Goal: Task Accomplishment & Management: Use online tool/utility

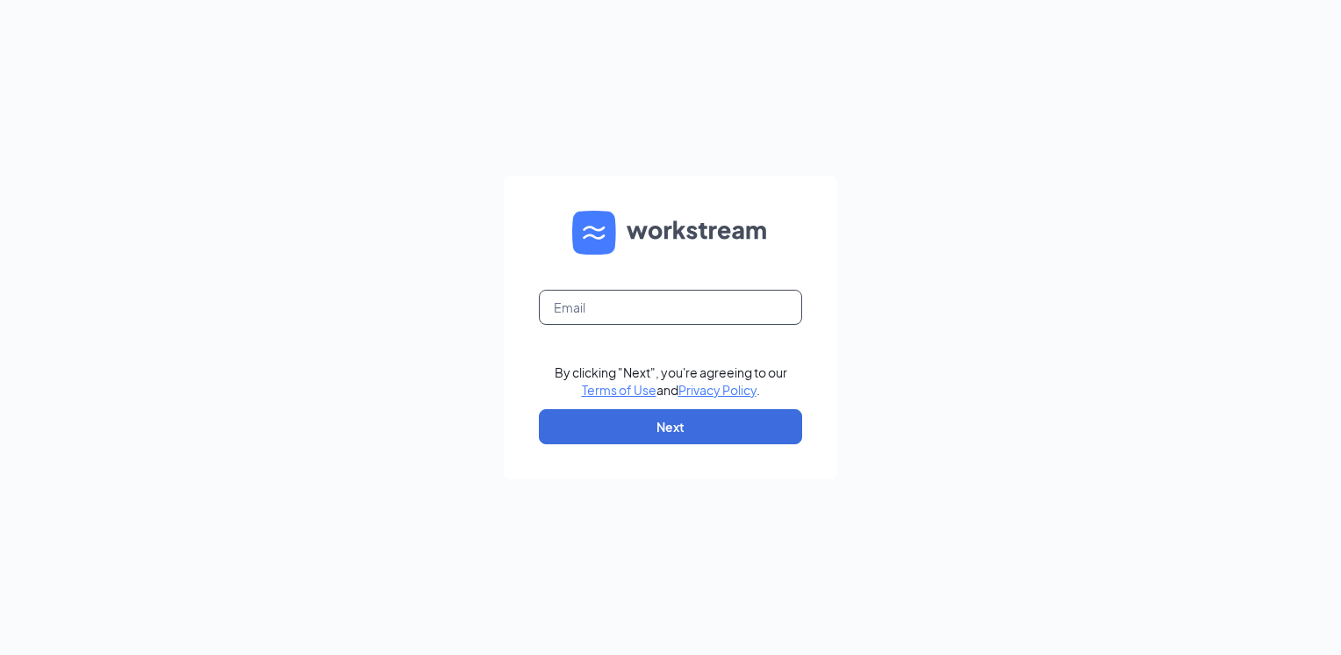
click at [658, 310] on input "text" at bounding box center [670, 307] width 263 height 35
type input "kstone@condoncompanies.com"
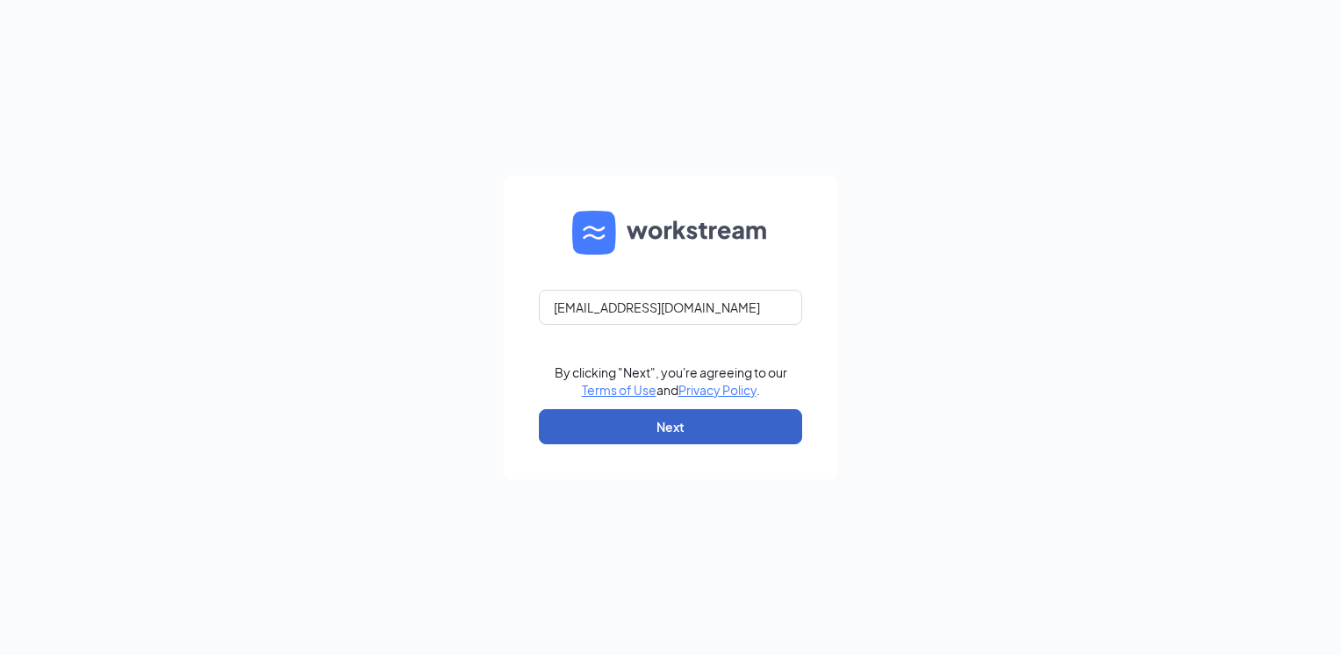
click at [643, 433] on button "Next" at bounding box center [670, 426] width 263 height 35
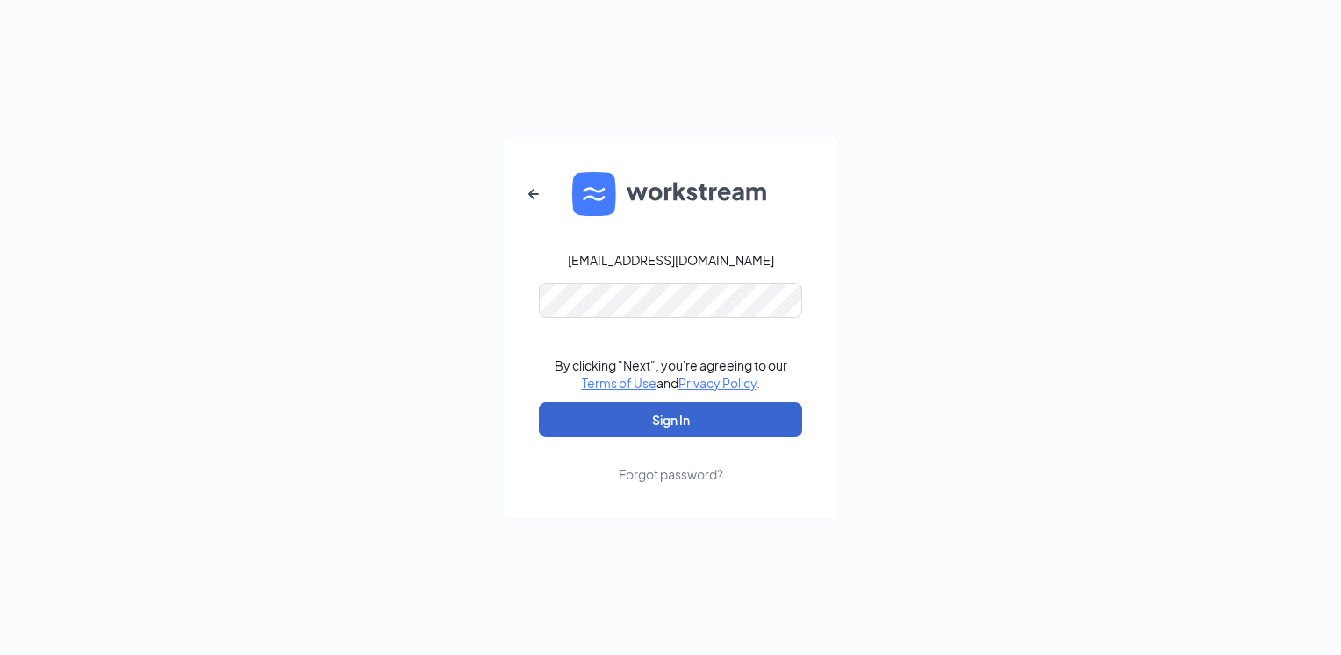
click at [643, 433] on button "Sign In" at bounding box center [670, 419] width 263 height 35
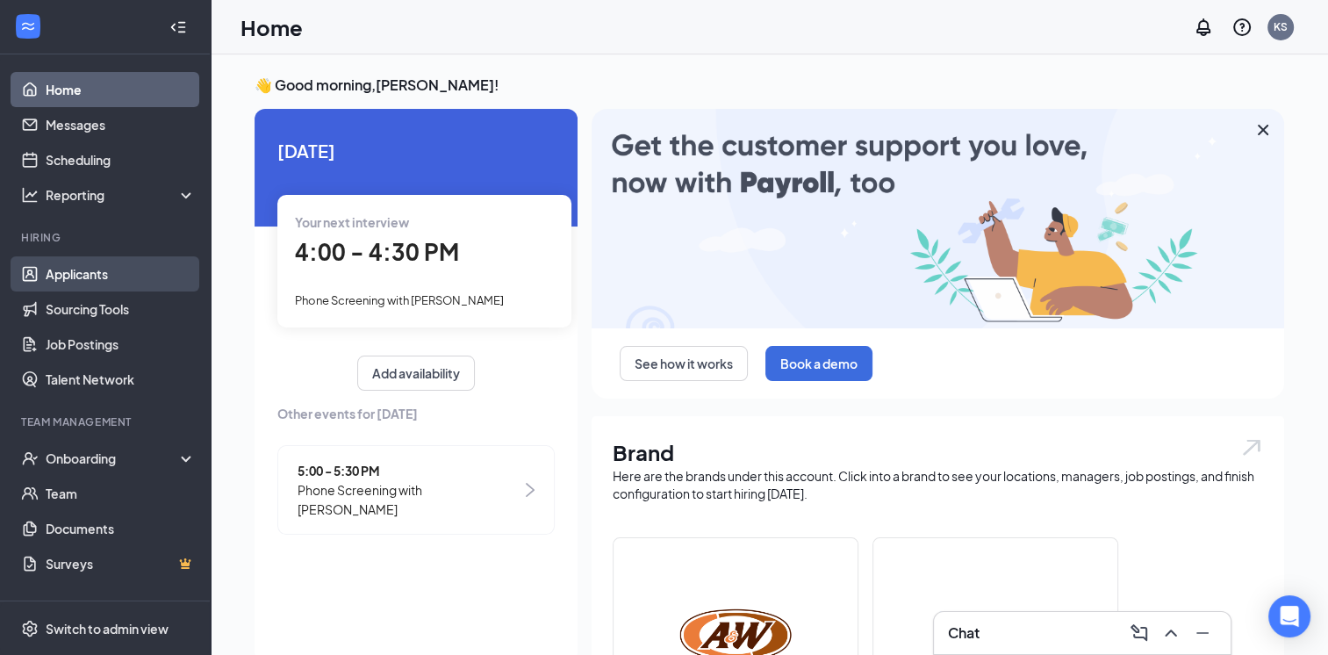
click at [74, 269] on link "Applicants" at bounding box center [121, 273] width 150 height 35
